Goal: Task Accomplishment & Management: Manage account settings

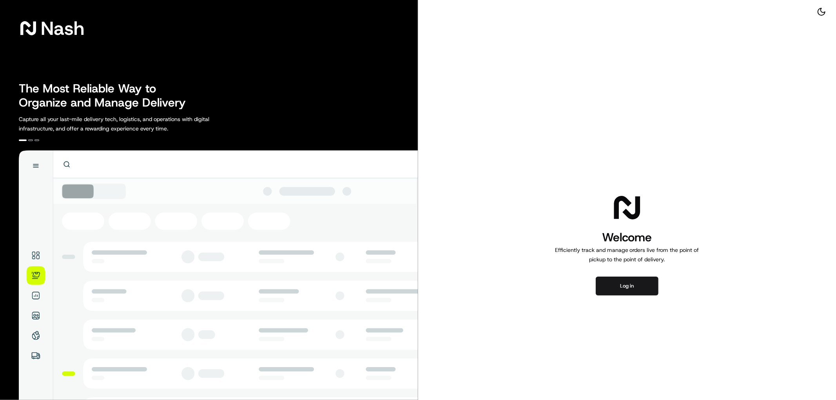
click at [614, 295] on button "Log in" at bounding box center [627, 286] width 63 height 19
